Goal: Information Seeking & Learning: Learn about a topic

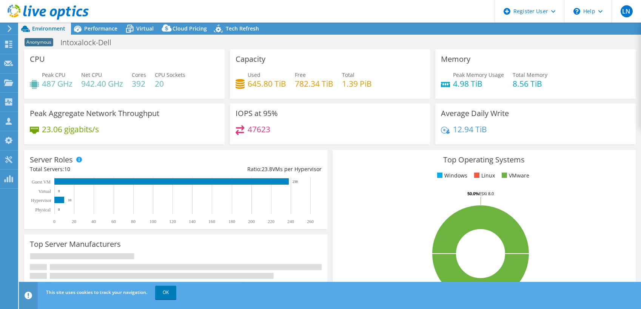
select select "USD"
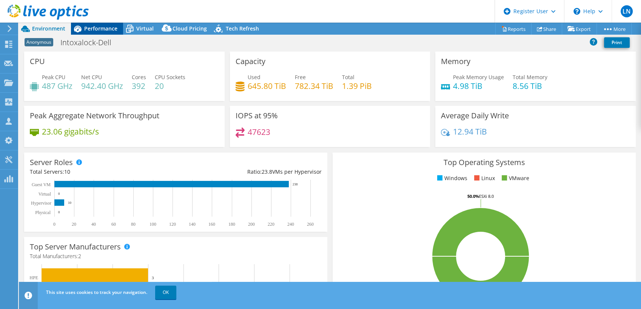
click at [79, 29] on icon at bounding box center [78, 29] width 8 height 7
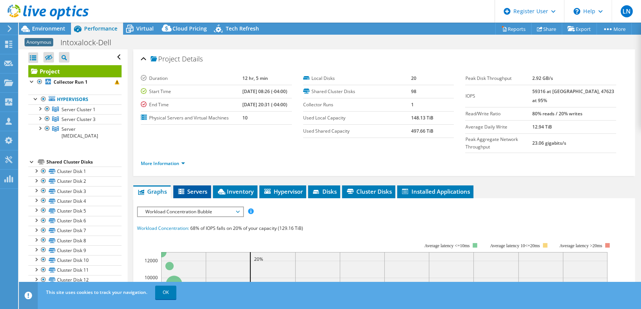
click at [199, 188] on span "Servers" at bounding box center [192, 192] width 30 height 8
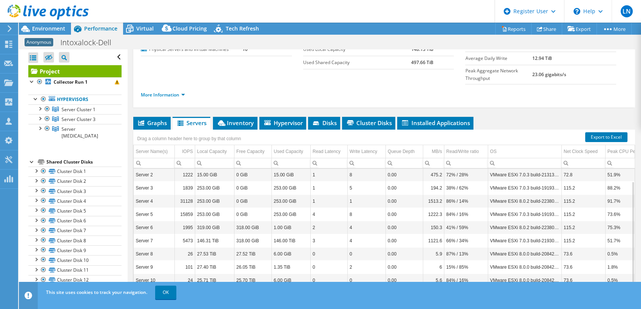
scroll to position [77, 0]
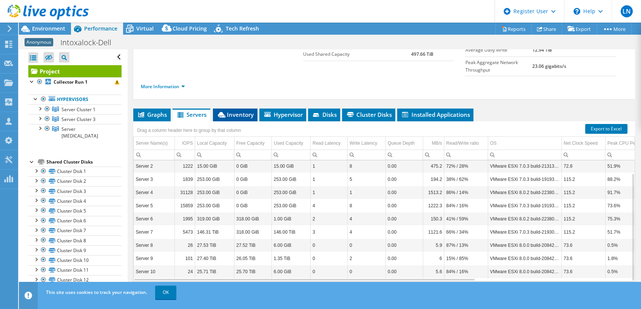
click at [224, 112] on icon at bounding box center [222, 115] width 8 height 6
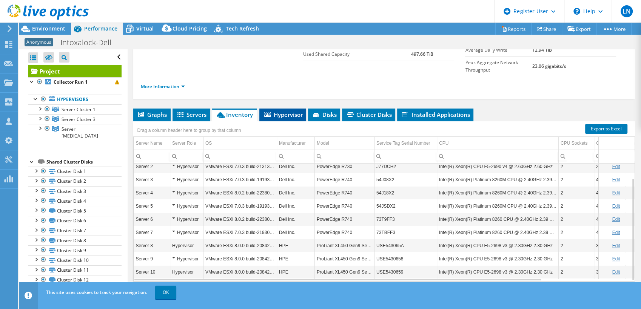
click at [288, 111] on span "Hypervisor" at bounding box center [282, 115] width 39 height 8
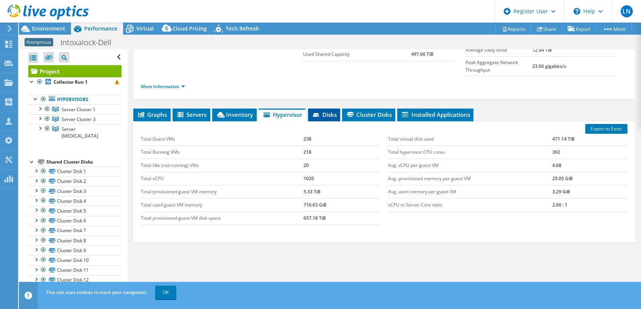
click at [319, 113] on icon at bounding box center [317, 115] width 8 height 5
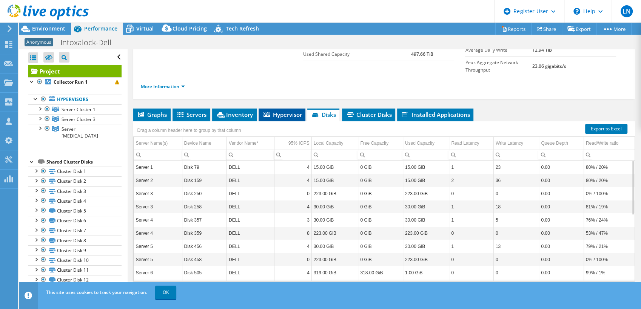
click at [267, 112] on icon at bounding box center [266, 114] width 6 height 5
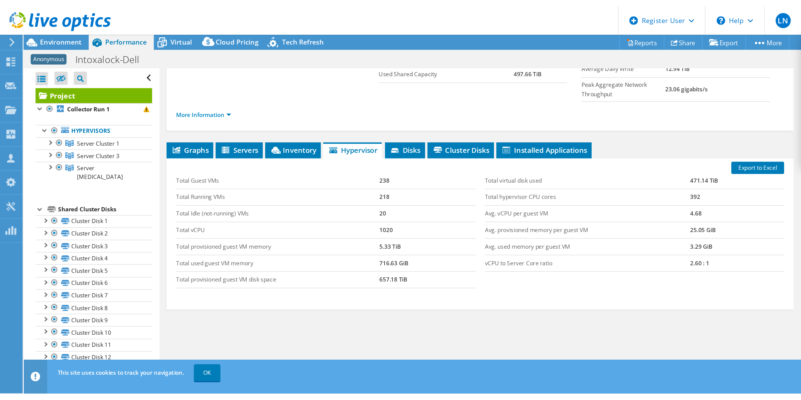
scroll to position [0, 0]
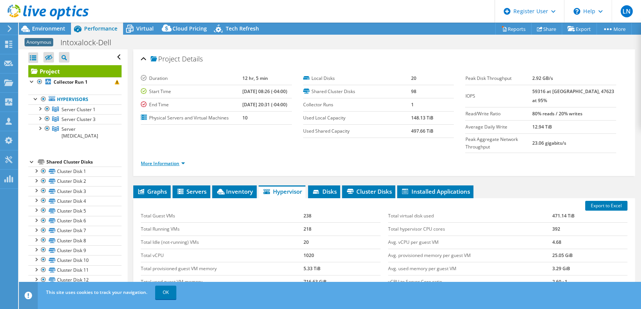
click at [162, 160] on link "More Information" at bounding box center [163, 163] width 44 height 6
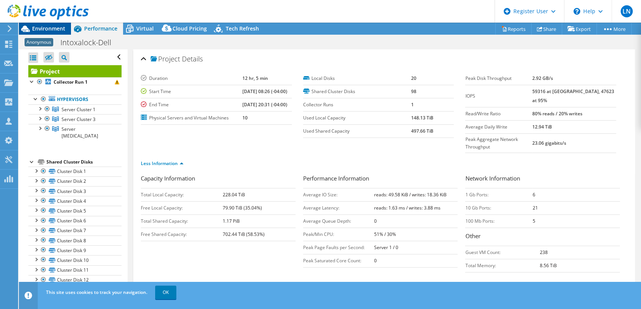
click at [37, 29] on span "Environment" at bounding box center [48, 28] width 33 height 7
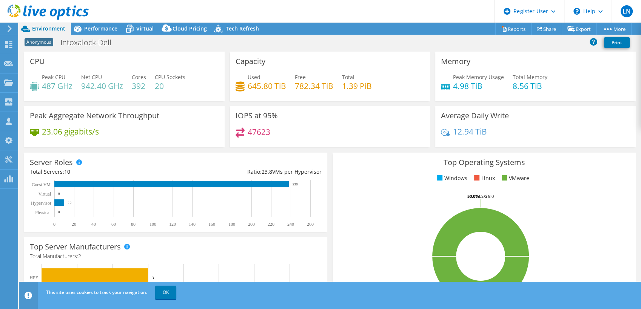
click at [403, 40] on div "Anonymous Intoxalock-Dell Print" at bounding box center [330, 42] width 622 height 14
click at [170, 296] on link "OK" at bounding box center [165, 293] width 21 height 14
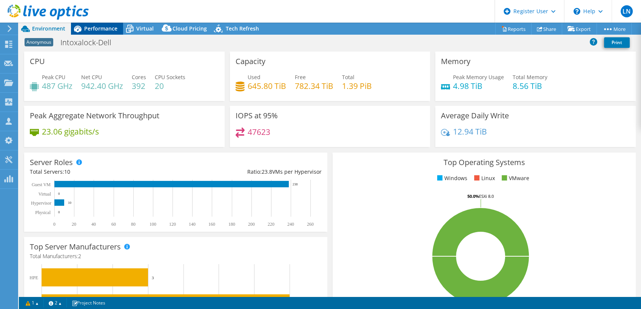
click at [91, 32] on div "Performance" at bounding box center [97, 29] width 52 height 12
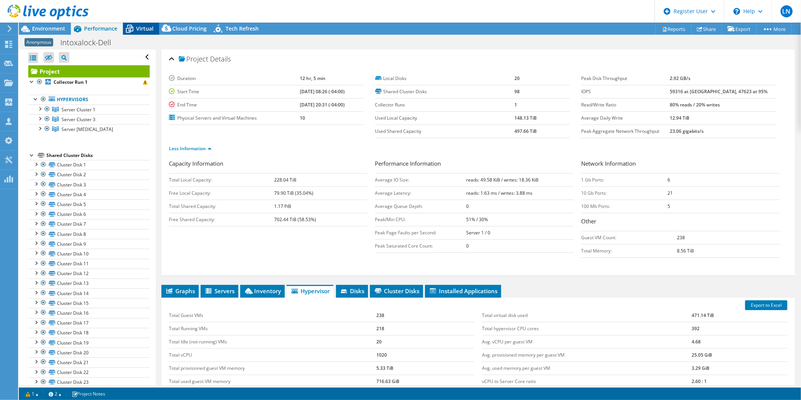
click at [137, 32] on span "Virtual" at bounding box center [144, 28] width 17 height 7
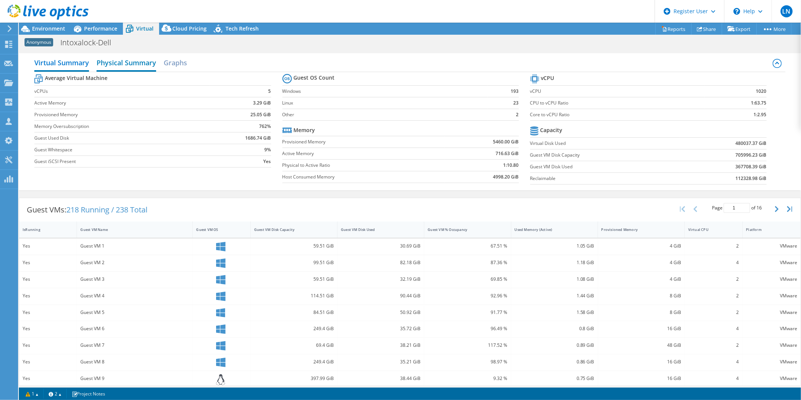
click at [150, 63] on h2 "Physical Summary" at bounding box center [127, 63] width 60 height 17
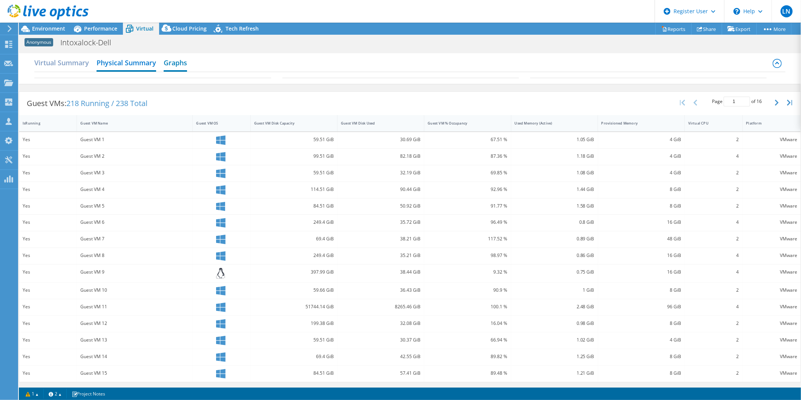
click at [175, 67] on h2 "Graphs" at bounding box center [175, 63] width 23 height 17
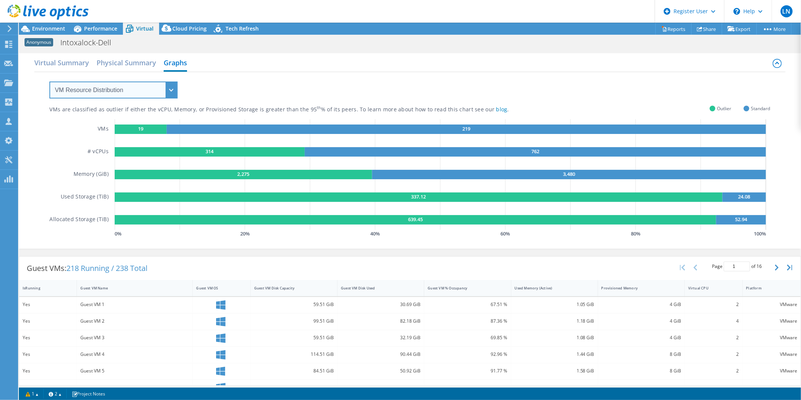
click at [95, 91] on select "VM Resource Distribution Provisioning Contrast Over Provisioning" at bounding box center [113, 89] width 128 height 17
select select "Provisioning Contrast"
click at [49, 81] on select "VM Resource Distribution Provisioning Contrast Over Provisioning" at bounding box center [113, 89] width 128 height 17
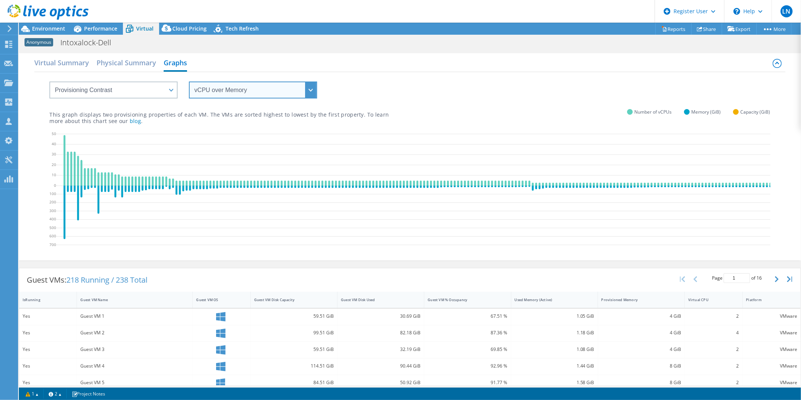
click at [261, 86] on select "vCPU over Memory vCPU over Capacity Memory over vCPU Memory over Capacity Capac…" at bounding box center [253, 89] width 128 height 17
click at [421, 88] on div "vCPU over Memory vCPU over Capacity Memory over vCPU Memory over Capacity Capac…" at bounding box center [409, 85] width 721 height 26
click at [232, 87] on select "vCPU over Memory vCPU over Capacity Memory over vCPU Memory over Capacity Capac…" at bounding box center [253, 89] width 128 height 17
select select "Memory over Capacity"
click at [189, 81] on select "vCPU over Memory vCPU over Capacity Memory over vCPU Memory over Capacity Capac…" at bounding box center [253, 89] width 128 height 17
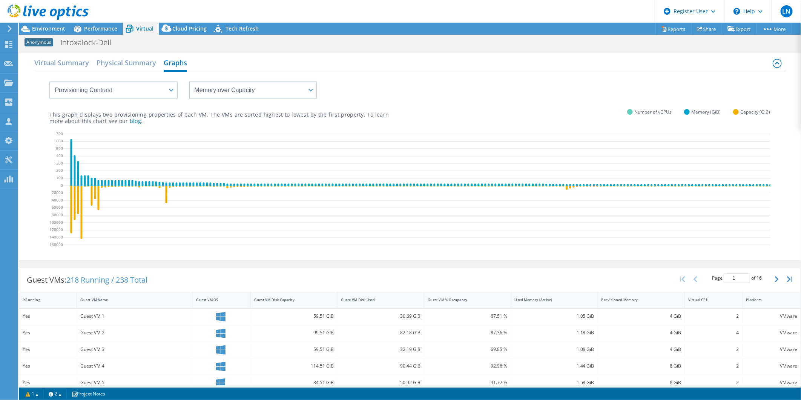
click at [96, 79] on div "VM Resource Distribution Provisioning Contrast Over Provisioning" at bounding box center [105, 85] width 143 height 26
click at [100, 90] on select "VM Resource Distribution Provisioning Contrast Over Provisioning" at bounding box center [113, 89] width 128 height 17
click at [49, 81] on select "VM Resource Distribution Provisioning Contrast Over Provisioning" at bounding box center [113, 89] width 128 height 17
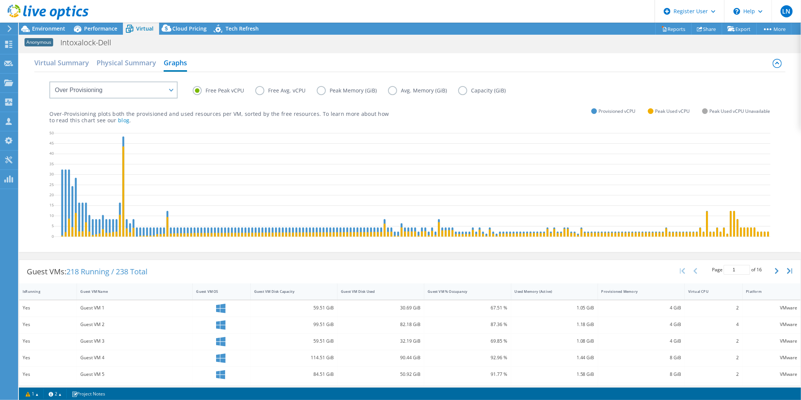
click at [259, 89] on label "Free Avg. vCPU" at bounding box center [286, 90] width 62 height 9
click at [0, 0] on input "Free Avg. vCPU" at bounding box center [0, 0] width 0 height 0
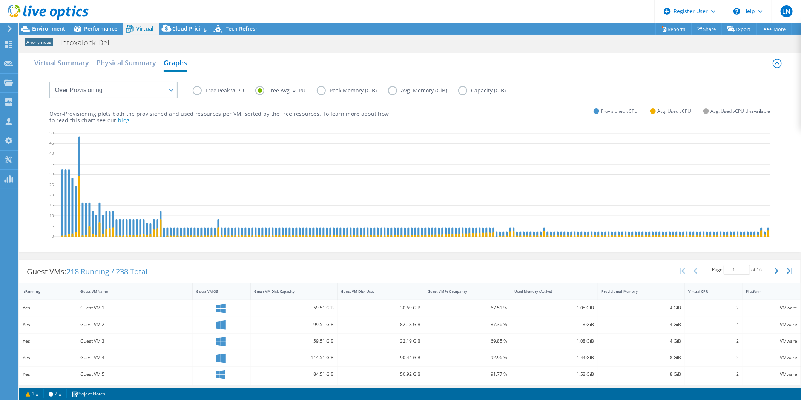
click at [205, 89] on label "Free Peak vCPU" at bounding box center [224, 90] width 63 height 9
click at [0, 0] on input "Free Peak vCPU" at bounding box center [0, 0] width 0 height 0
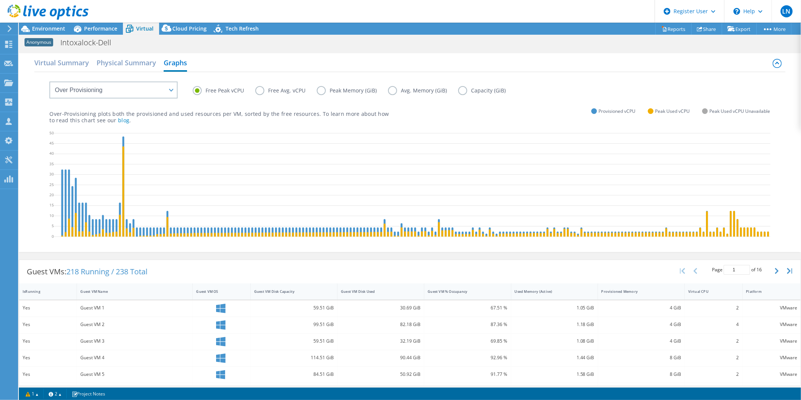
click at [391, 89] on label "Avg. Memory (GiB)" at bounding box center [423, 90] width 70 height 9
click at [0, 0] on input "Avg. Memory (GiB)" at bounding box center [0, 0] width 0 height 0
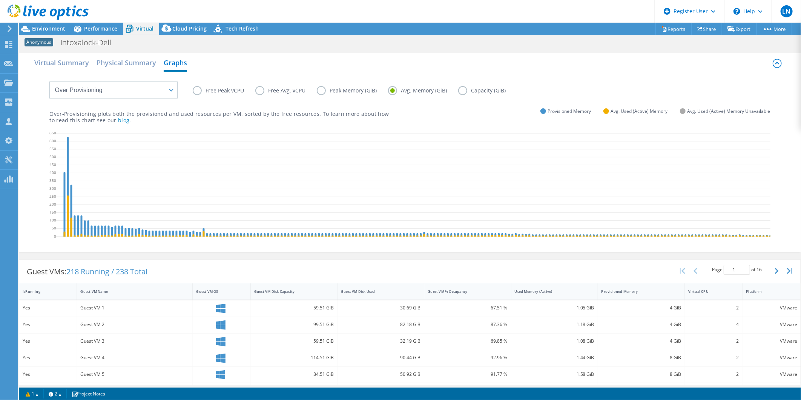
click at [194, 89] on label "Free Peak vCPU" at bounding box center [224, 90] width 63 height 9
click at [0, 0] on input "Free Peak vCPU" at bounding box center [0, 0] width 0 height 0
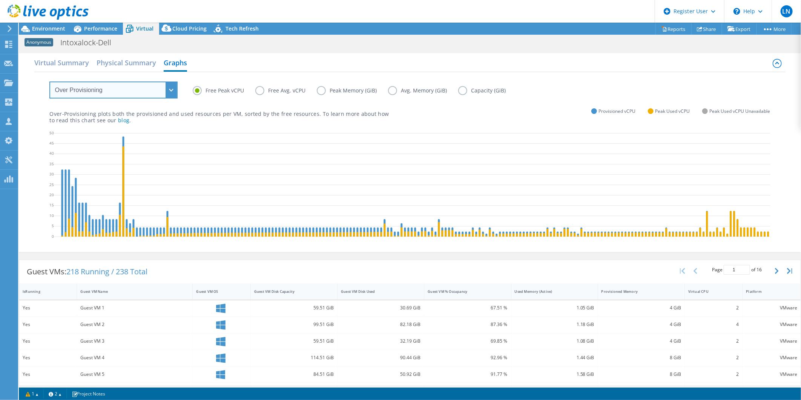
click at [128, 96] on select "VM Resource Distribution Provisioning Contrast Over Provisioning" at bounding box center [113, 89] width 128 height 17
click at [49, 81] on select "VM Resource Distribution Provisioning Contrast Over Provisioning" at bounding box center [113, 89] width 128 height 17
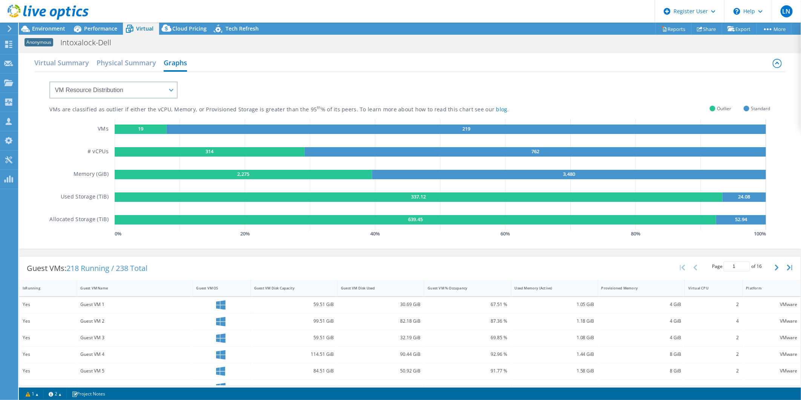
click at [157, 78] on div "VM Resource Distribution Provisioning Contrast Over Provisioning" at bounding box center [105, 85] width 143 height 26
click at [154, 86] on select "VM Resource Distribution Provisioning Contrast Over Provisioning" at bounding box center [113, 89] width 128 height 17
select select "Over Provisioning"
click at [49, 81] on select "VM Resource Distribution Provisioning Contrast Over Provisioning" at bounding box center [113, 89] width 128 height 17
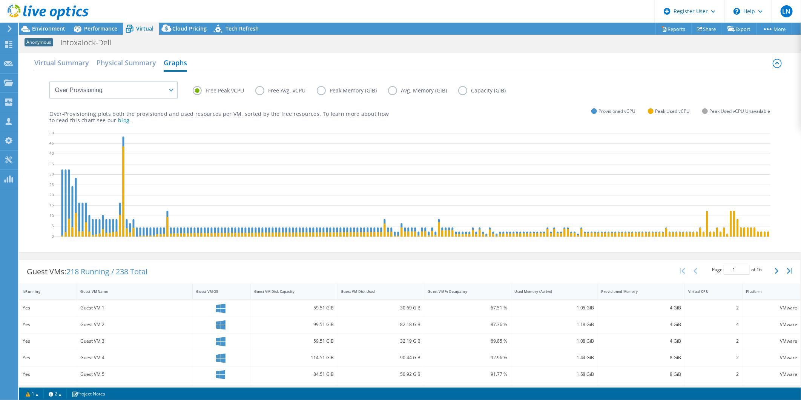
click at [256, 91] on label "Free Avg. vCPU" at bounding box center [286, 90] width 62 height 9
click at [0, 0] on input "Free Avg. vCPU" at bounding box center [0, 0] width 0 height 0
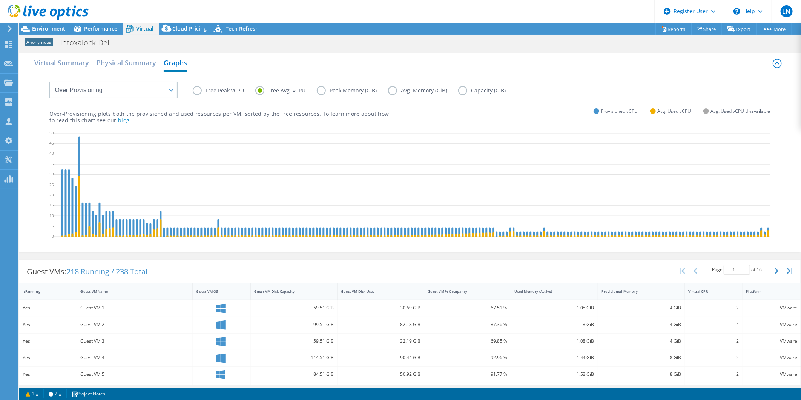
click at [463, 89] on label "Capacity (GiB)" at bounding box center [487, 90] width 59 height 9
click at [0, 0] on input "Capacity (GiB)" at bounding box center [0, 0] width 0 height 0
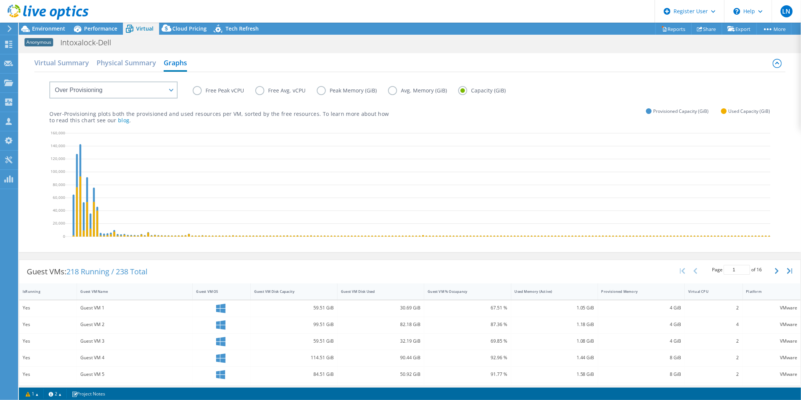
click at [199, 89] on label "Free Peak vCPU" at bounding box center [224, 90] width 63 height 9
click at [0, 0] on input "Free Peak vCPU" at bounding box center [0, 0] width 0 height 0
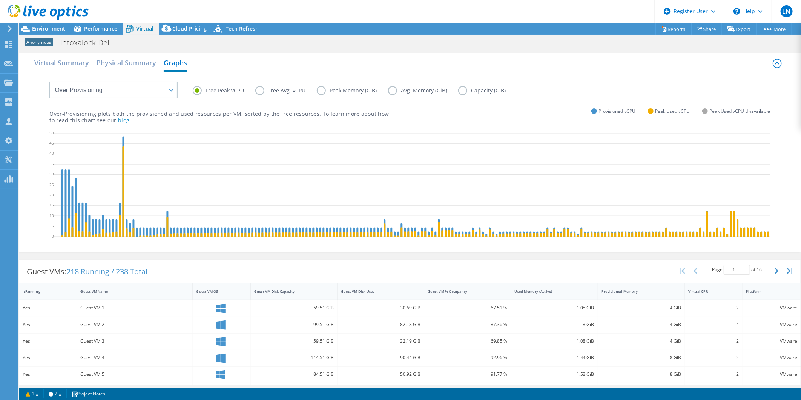
click at [262, 89] on label "Free Avg. vCPU" at bounding box center [286, 90] width 62 height 9
click at [0, 0] on input "Free Avg. vCPU" at bounding box center [0, 0] width 0 height 0
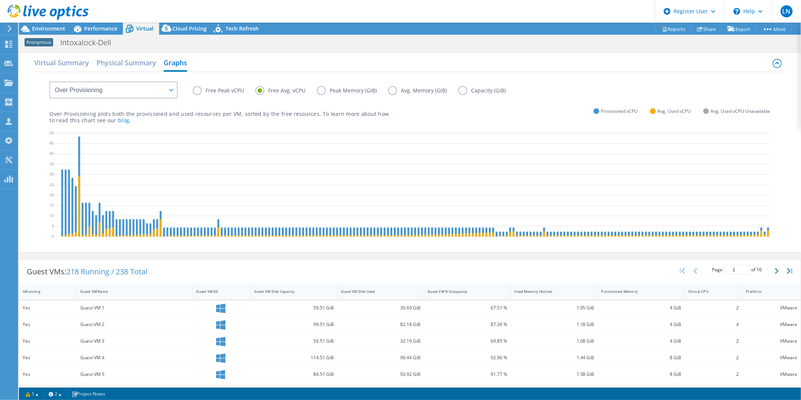
click at [197, 89] on label "Free Peak vCPU" at bounding box center [224, 90] width 63 height 9
click at [0, 0] on input "Free Peak vCPU" at bounding box center [0, 0] width 0 height 0
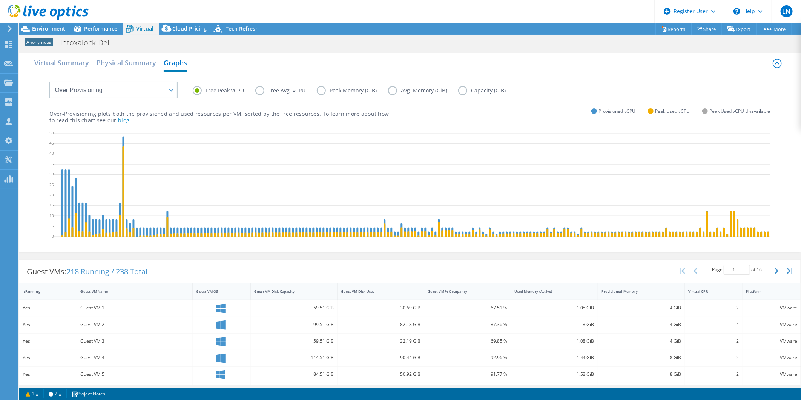
click at [260, 89] on label "Free Avg. vCPU" at bounding box center [286, 90] width 62 height 9
click at [0, 0] on input "Free Avg. vCPU" at bounding box center [0, 0] width 0 height 0
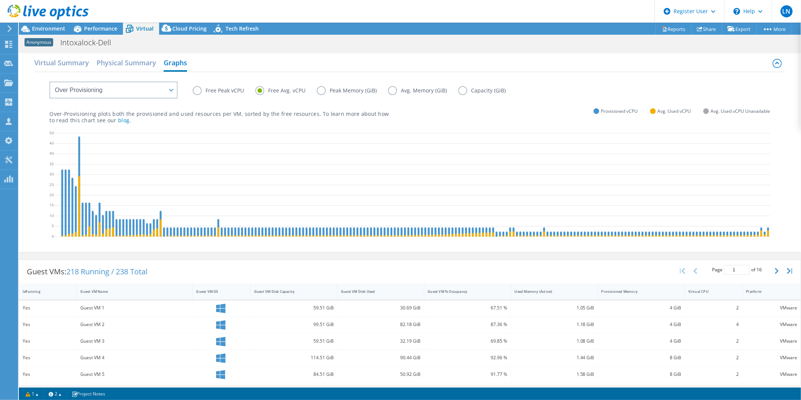
click at [201, 91] on label "Free Peak vCPU" at bounding box center [224, 90] width 63 height 9
click at [0, 0] on input "Free Peak vCPU" at bounding box center [0, 0] width 0 height 0
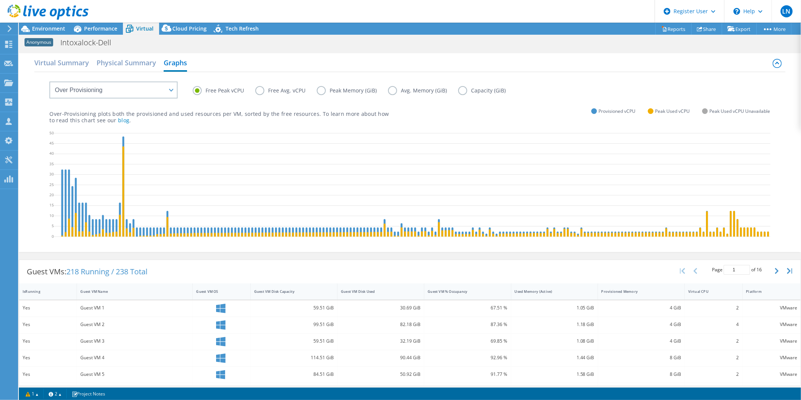
click at [262, 90] on label "Free Avg. vCPU" at bounding box center [286, 90] width 62 height 9
click at [0, 0] on input "Free Avg. vCPU" at bounding box center [0, 0] width 0 height 0
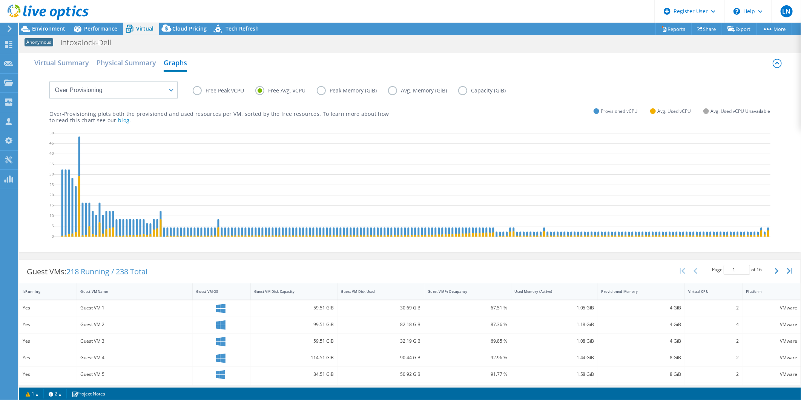
click at [214, 91] on label "Free Peak vCPU" at bounding box center [224, 90] width 63 height 9
click at [0, 0] on input "Free Peak vCPU" at bounding box center [0, 0] width 0 height 0
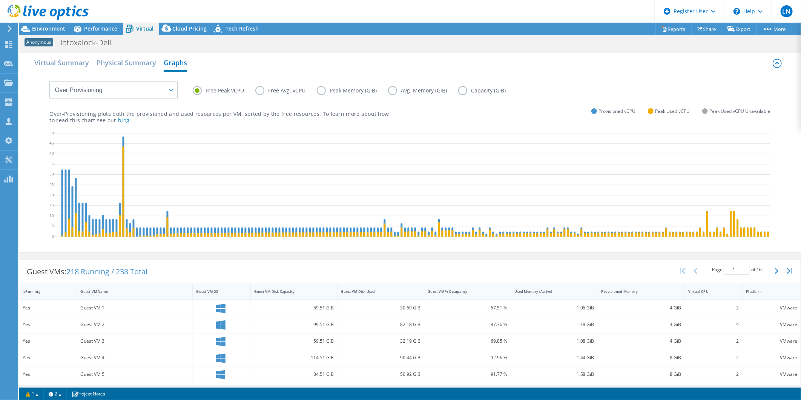
click at [323, 91] on label "Peak Memory (GiB)" at bounding box center [352, 90] width 71 height 9
click at [0, 0] on input "Peak Memory (GiB)" at bounding box center [0, 0] width 0 height 0
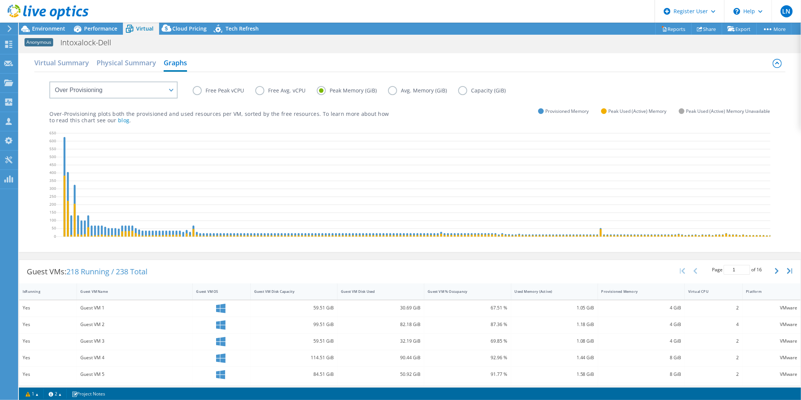
click at [390, 91] on label "Avg. Memory (GiB)" at bounding box center [423, 90] width 70 height 9
click at [0, 0] on input "Avg. Memory (GiB)" at bounding box center [0, 0] width 0 height 0
click at [462, 87] on label "Capacity (GiB)" at bounding box center [487, 90] width 59 height 9
click at [0, 0] on input "Capacity (GiB)" at bounding box center [0, 0] width 0 height 0
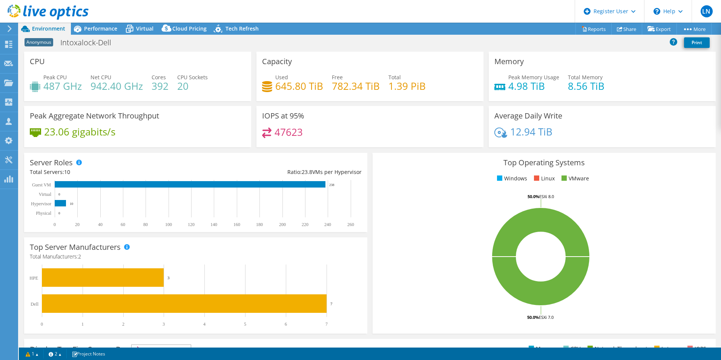
select select "USD"
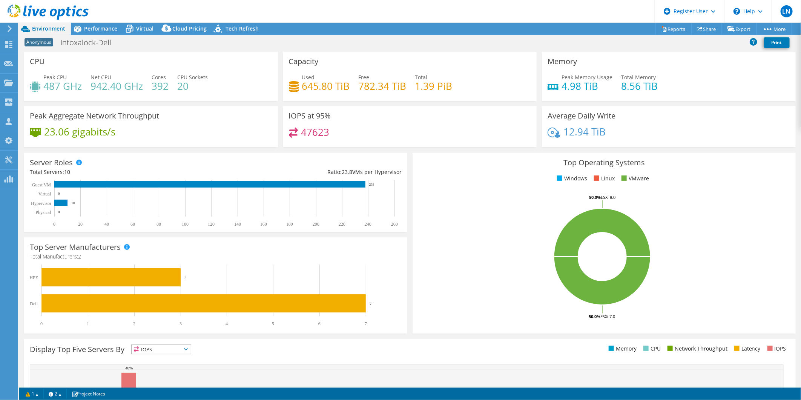
click at [100, 21] on header "LN Dell User Luz Navarro Luz.Navarro@Dell.com Dell My Profile Log Out \n Help E…" at bounding box center [400, 11] width 801 height 23
click at [104, 30] on span "Performance" at bounding box center [100, 28] width 33 height 7
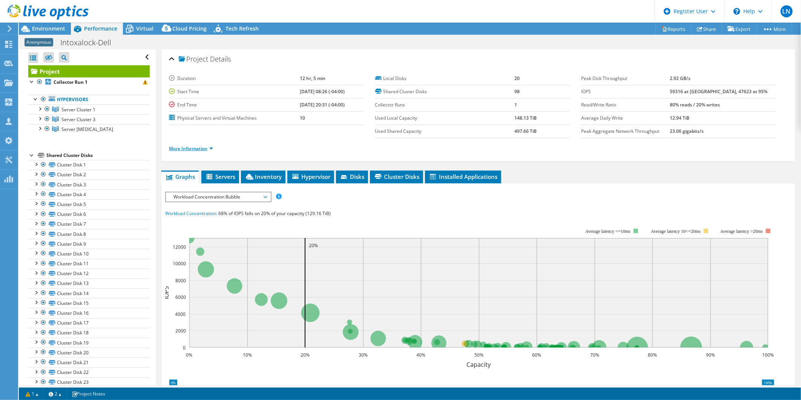
click at [189, 151] on link "More Information" at bounding box center [191, 148] width 44 height 6
